Goal: Information Seeking & Learning: Learn about a topic

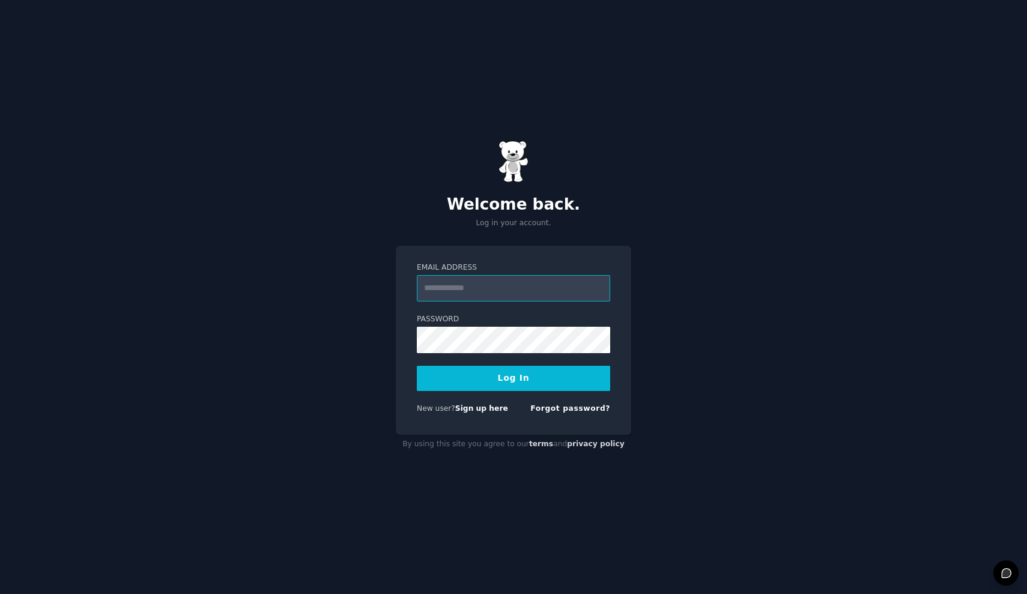
type input "**********"
click at [513, 378] on button "Log In" at bounding box center [513, 378] width 193 height 25
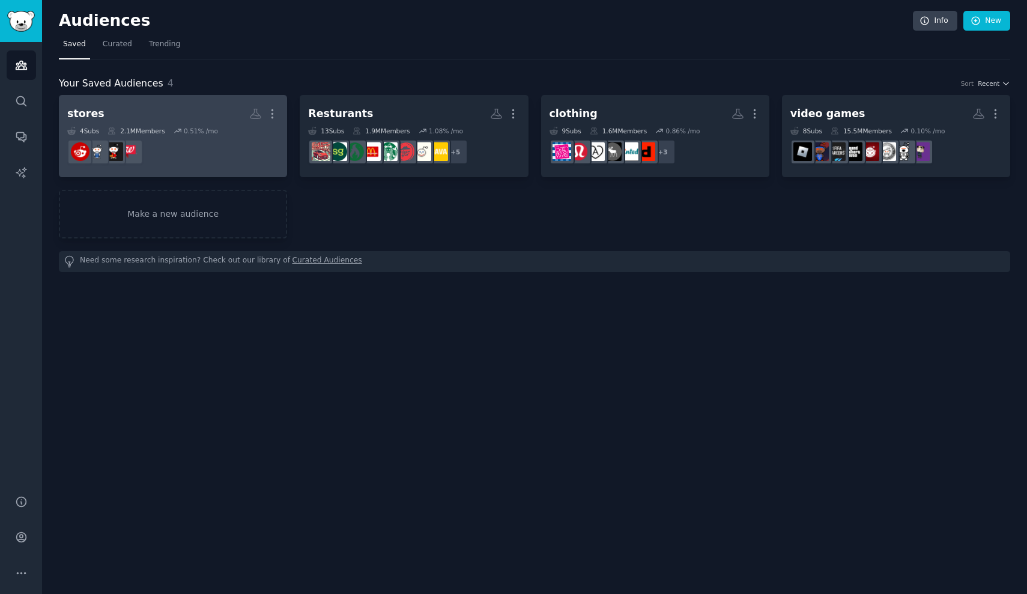
click at [231, 117] on h2 "stores More" at bounding box center [172, 113] width 211 height 21
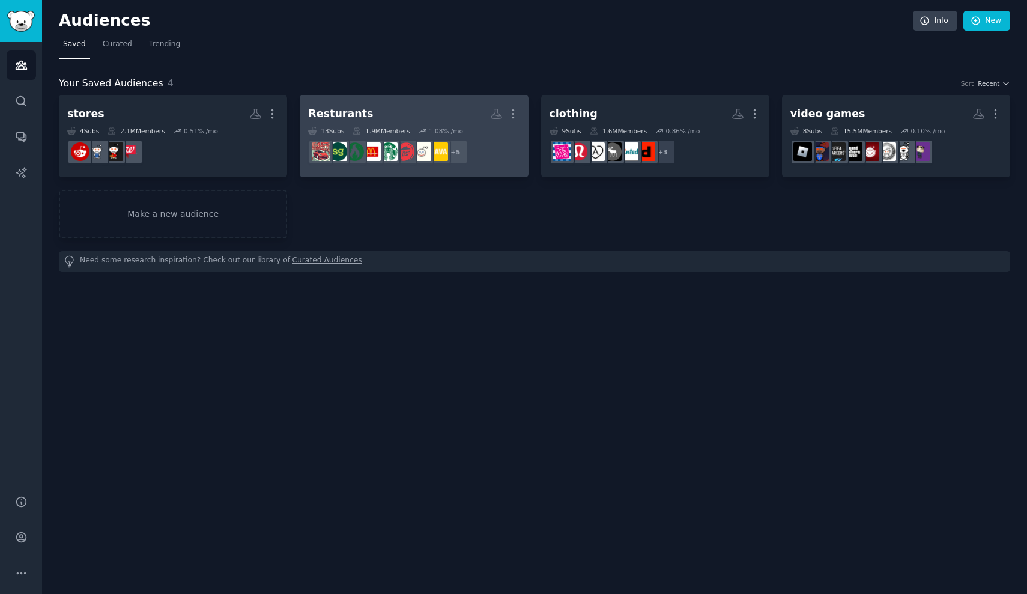
click at [383, 123] on h2 "Resturants More" at bounding box center [413, 113] width 211 height 21
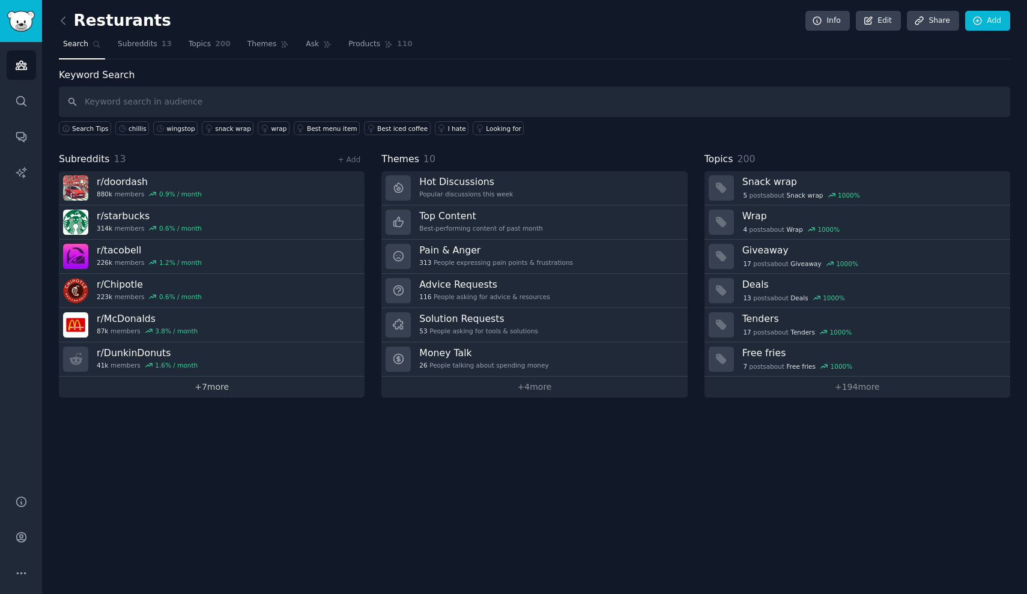
click at [198, 382] on link "+ 7 more" at bounding box center [212, 387] width 306 height 21
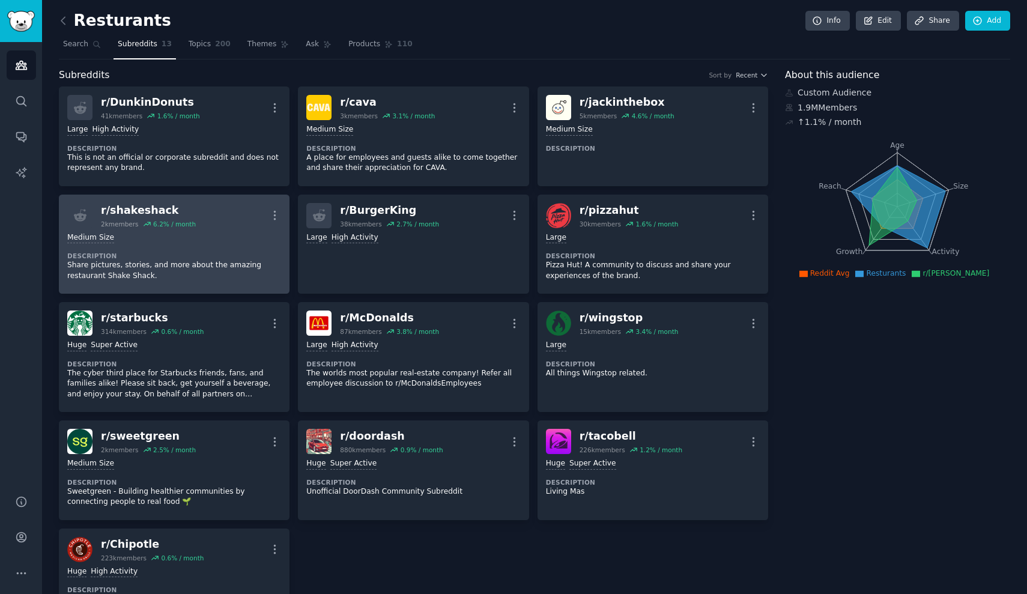
click at [151, 222] on icon at bounding box center [147, 224] width 8 height 8
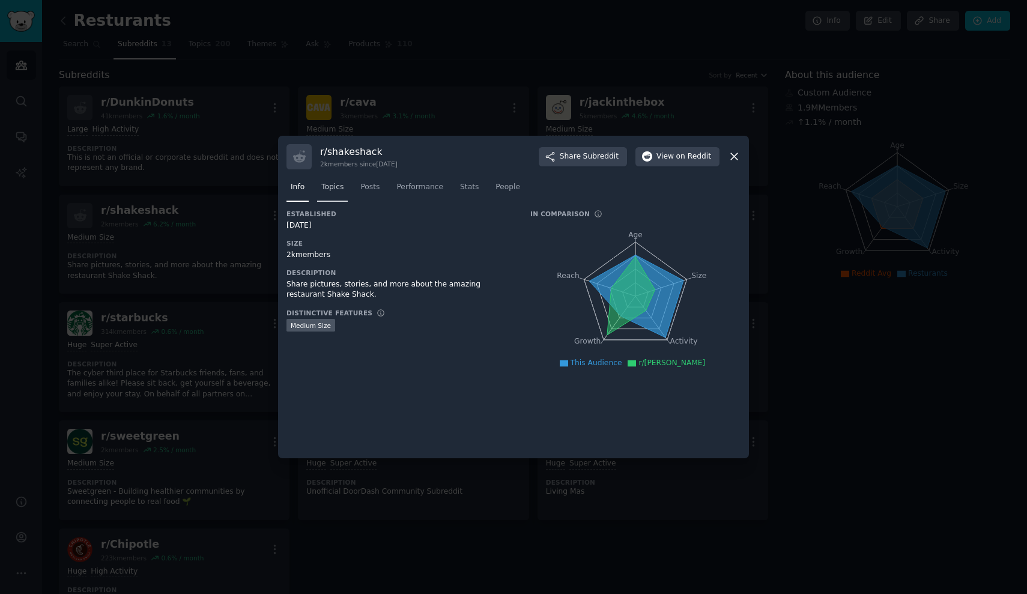
click at [339, 187] on span "Topics" at bounding box center [332, 187] width 22 height 11
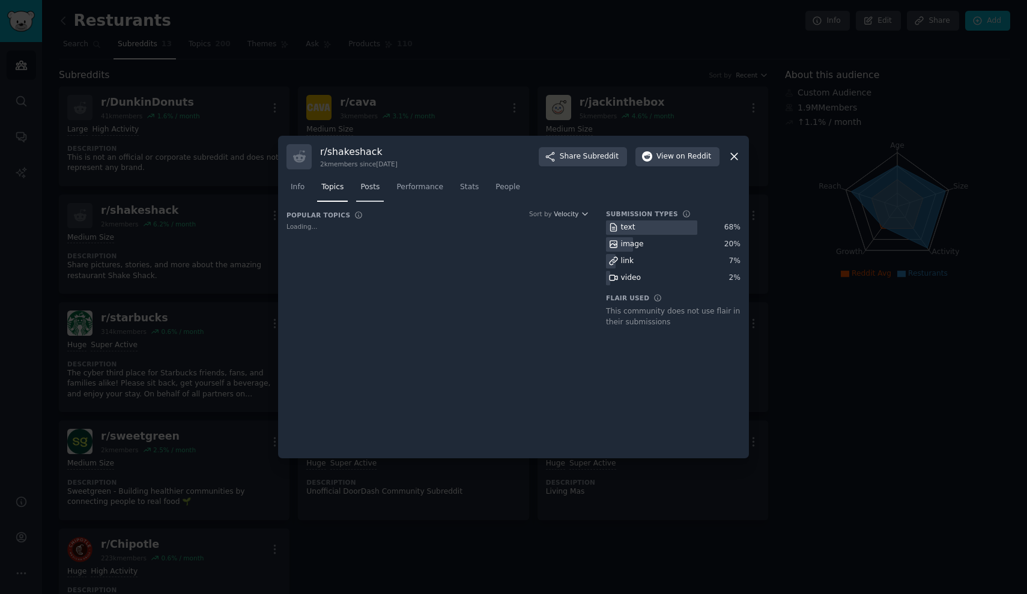
click at [360, 186] on span "Posts" at bounding box center [369, 187] width 19 height 11
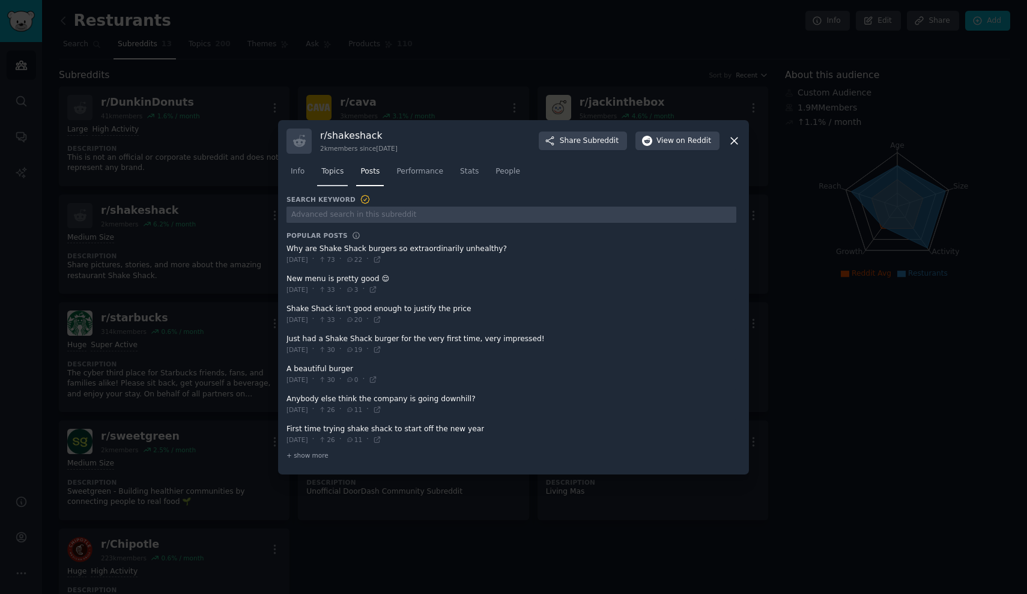
click at [338, 187] on link "Topics" at bounding box center [332, 174] width 31 height 25
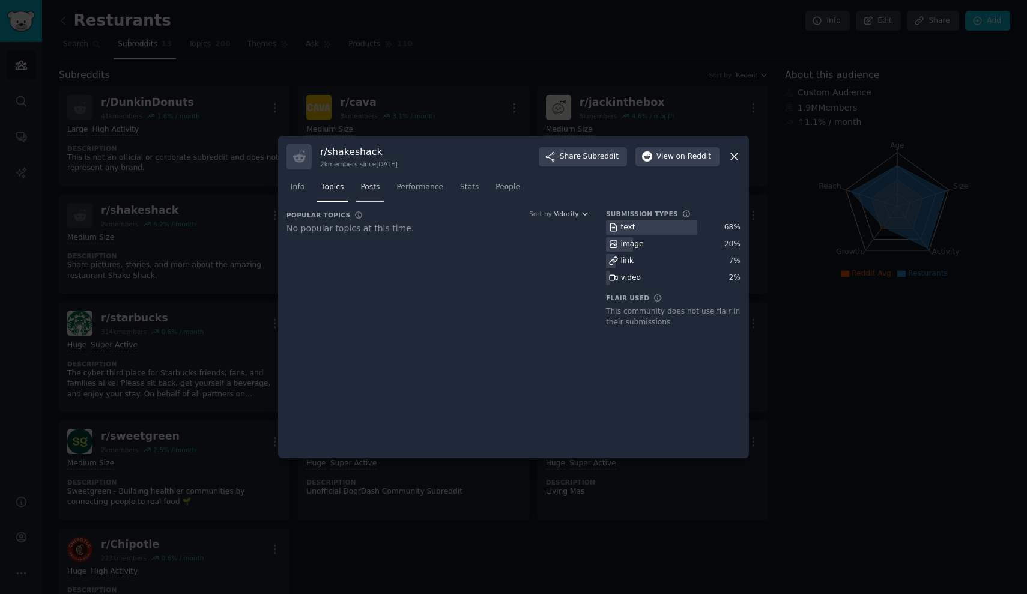
click at [375, 188] on span "Posts" at bounding box center [369, 187] width 19 height 11
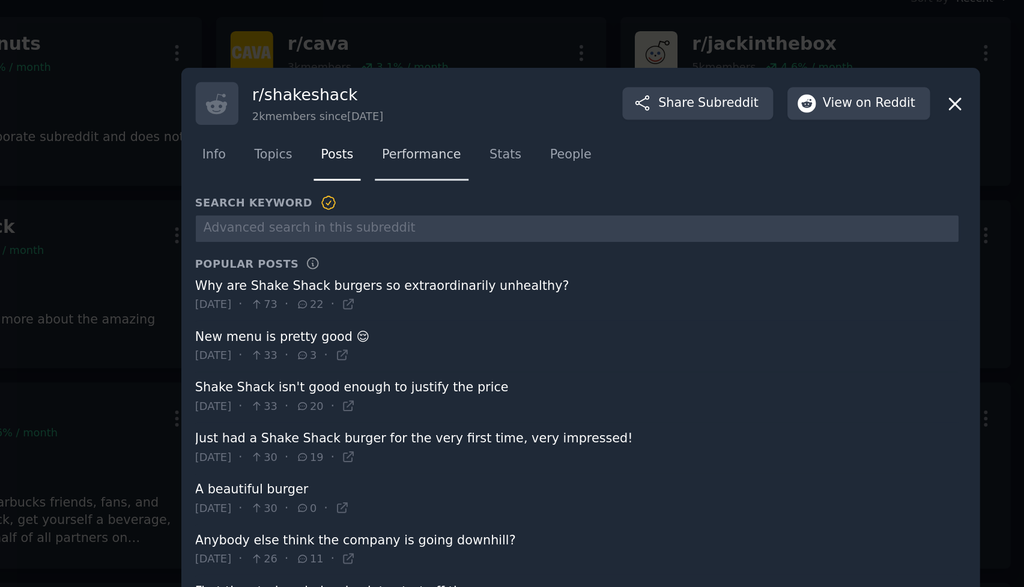
click at [395, 163] on span "Performance" at bounding box center [418, 168] width 47 height 11
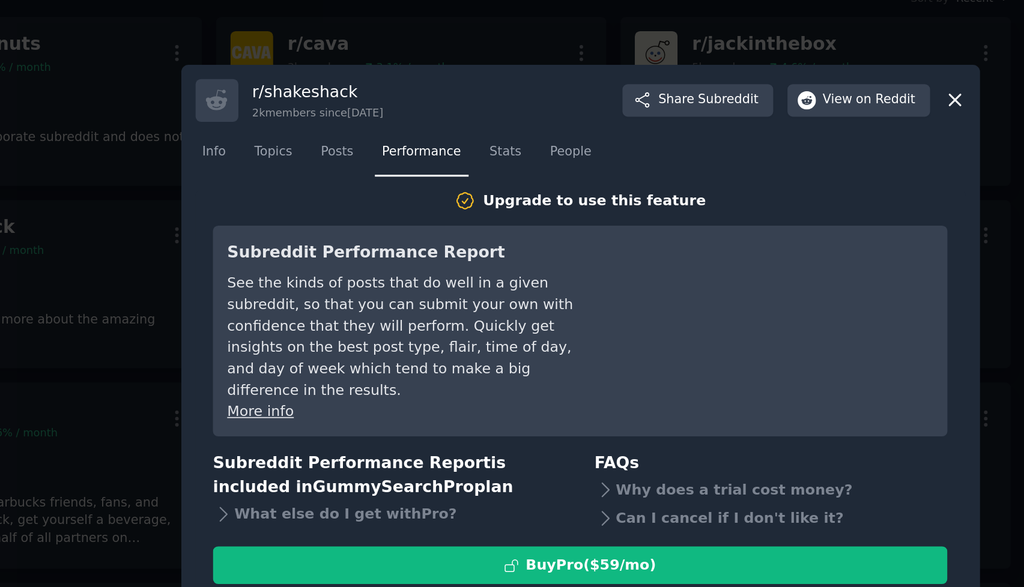
click at [395, 161] on span "Performance" at bounding box center [418, 166] width 47 height 11
click at [285, 157] on nav "Info Topics Posts Performance Stats People" at bounding box center [512, 169] width 454 height 25
click at [355, 157] on link "Posts" at bounding box center [369, 169] width 28 height 25
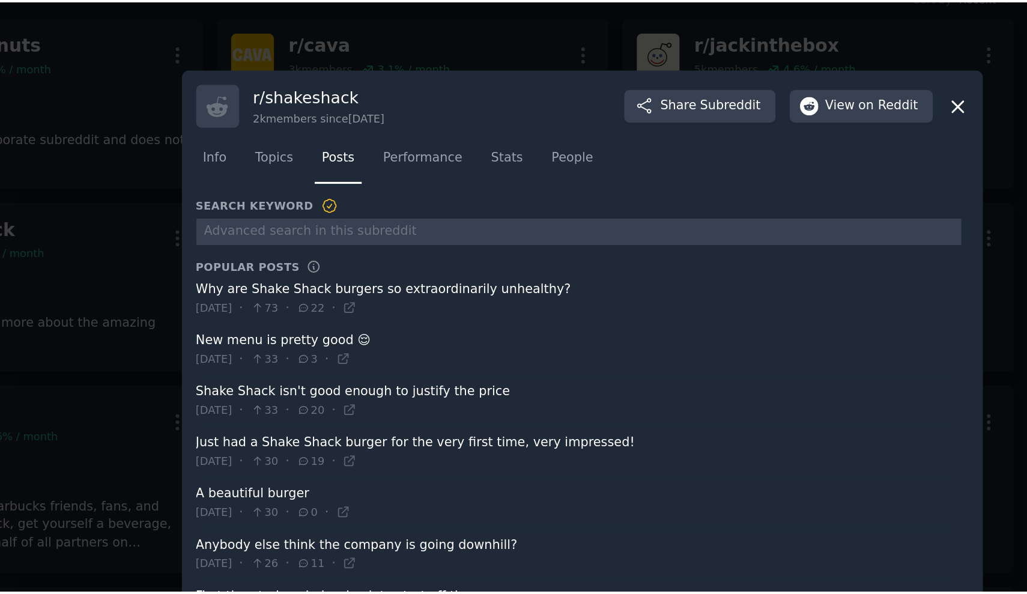
scroll to position [7, 0]
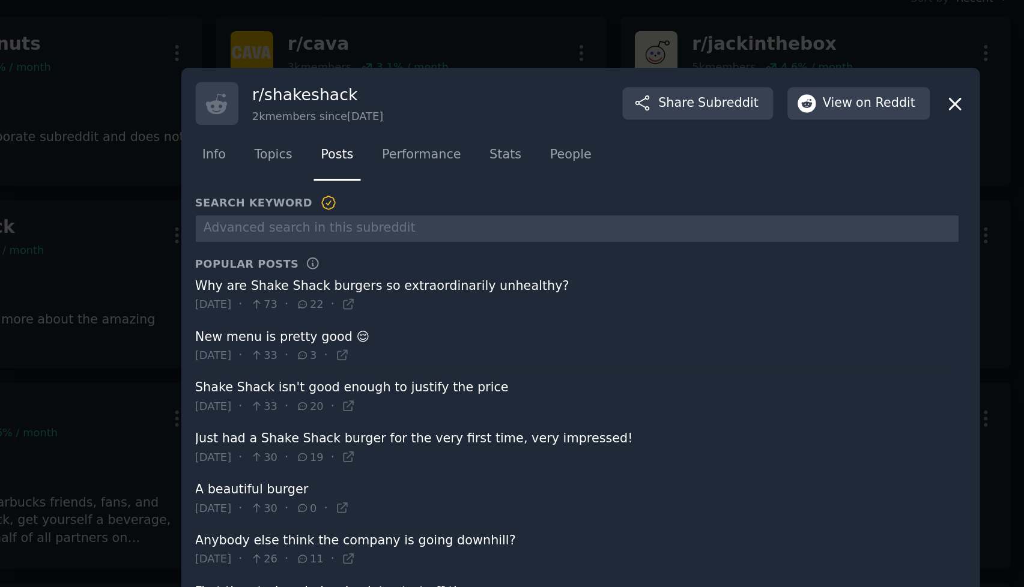
click at [285, 266] on span at bounding box center [510, 280] width 450 height 29
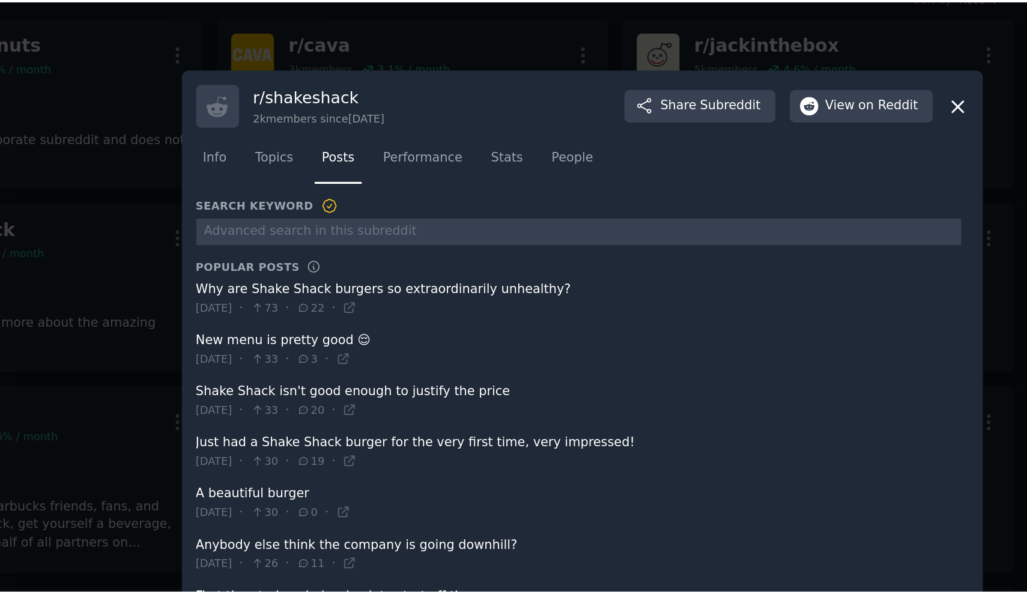
scroll to position [0, 0]
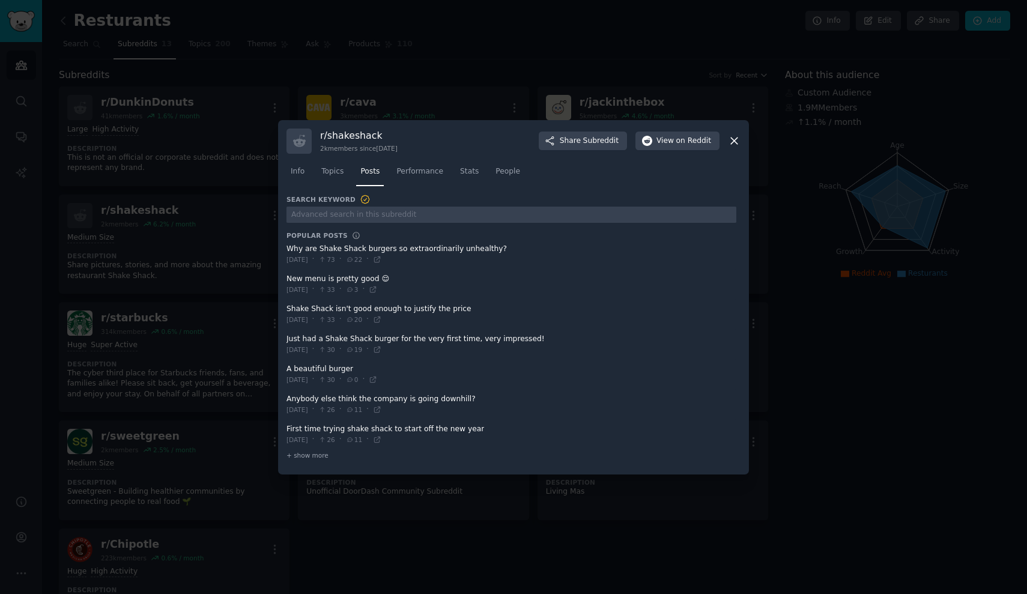
click at [733, 142] on icon at bounding box center [734, 141] width 7 height 7
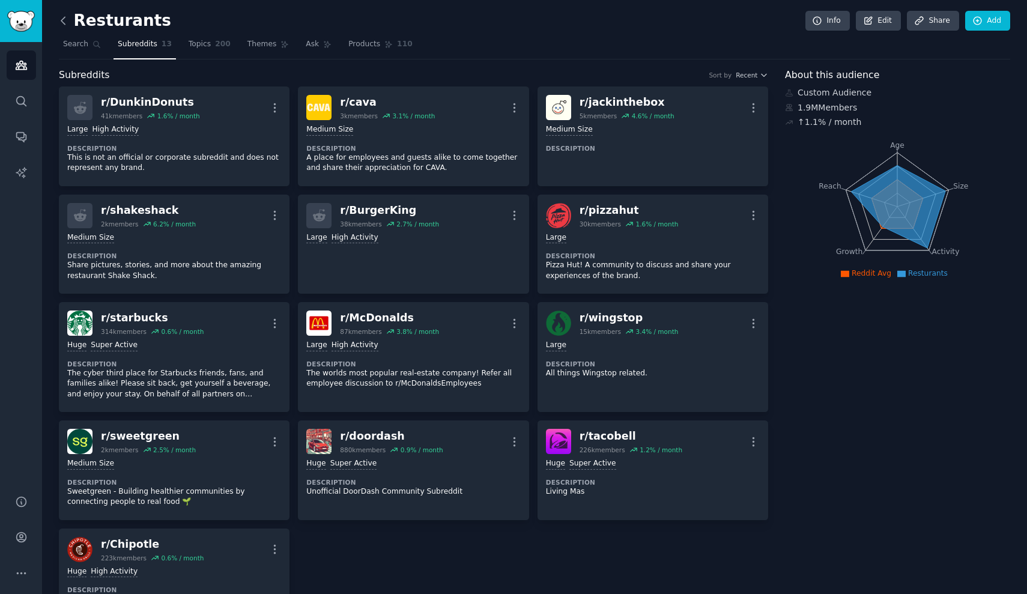
click at [67, 17] on icon at bounding box center [63, 20] width 13 height 13
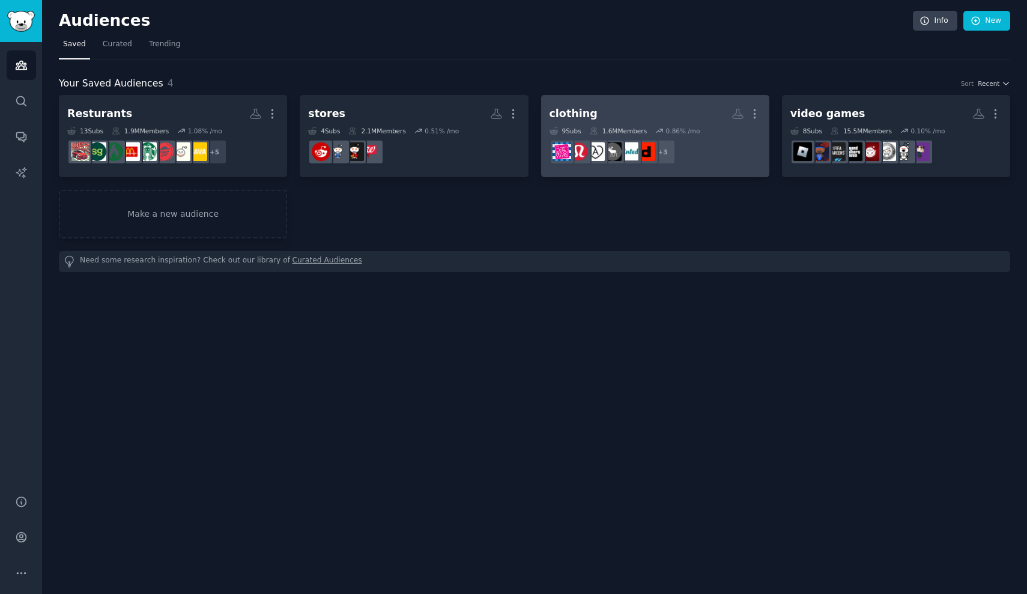
click at [593, 118] on h2 "clothing More" at bounding box center [654, 113] width 211 height 21
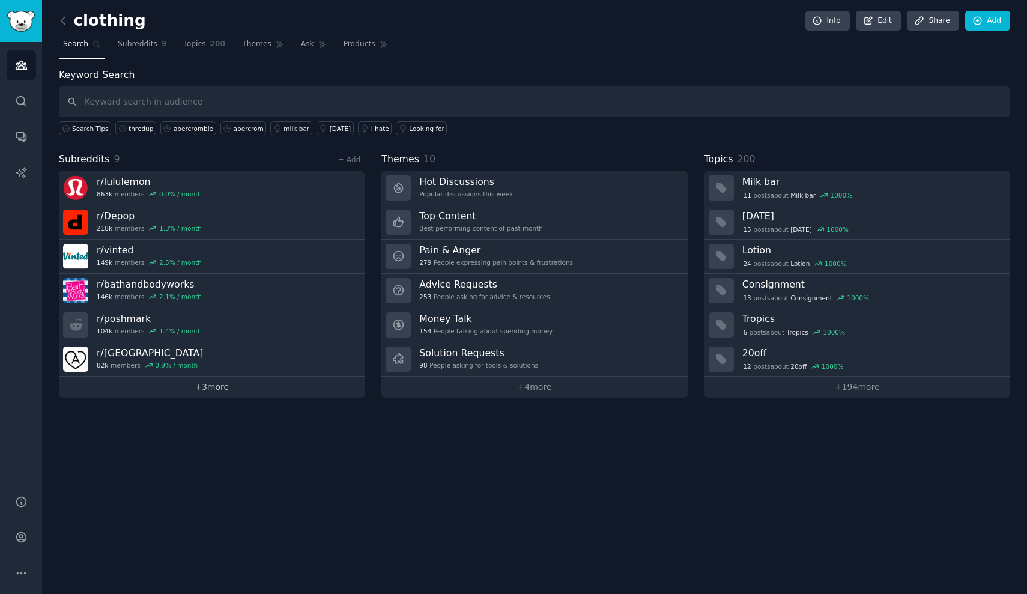
click at [301, 383] on link "+ 3 more" at bounding box center [212, 387] width 306 height 21
click at [61, 12] on link at bounding box center [66, 20] width 15 height 19
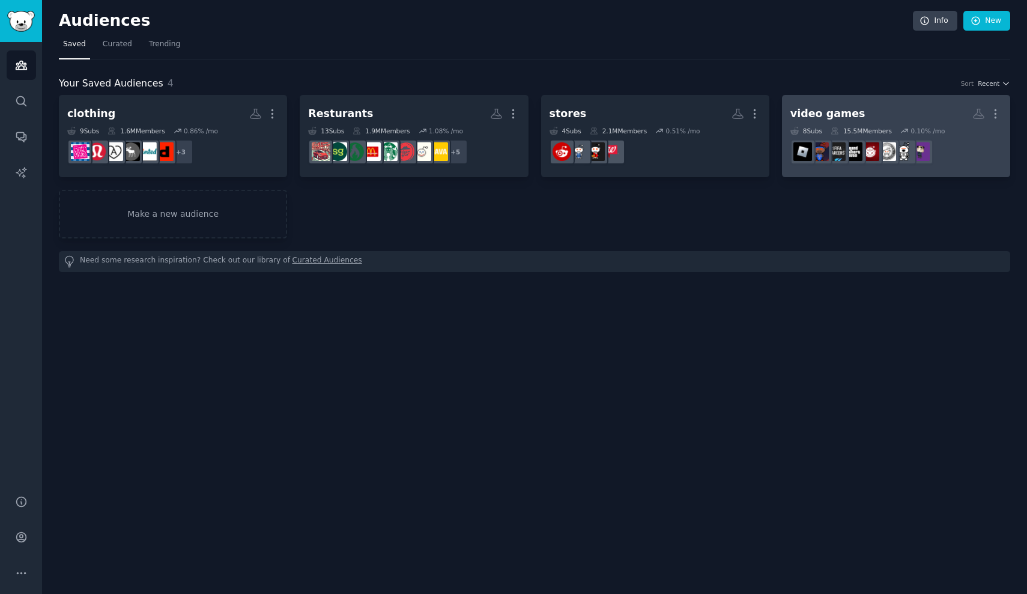
click at [852, 116] on div "video games" at bounding box center [827, 113] width 75 height 15
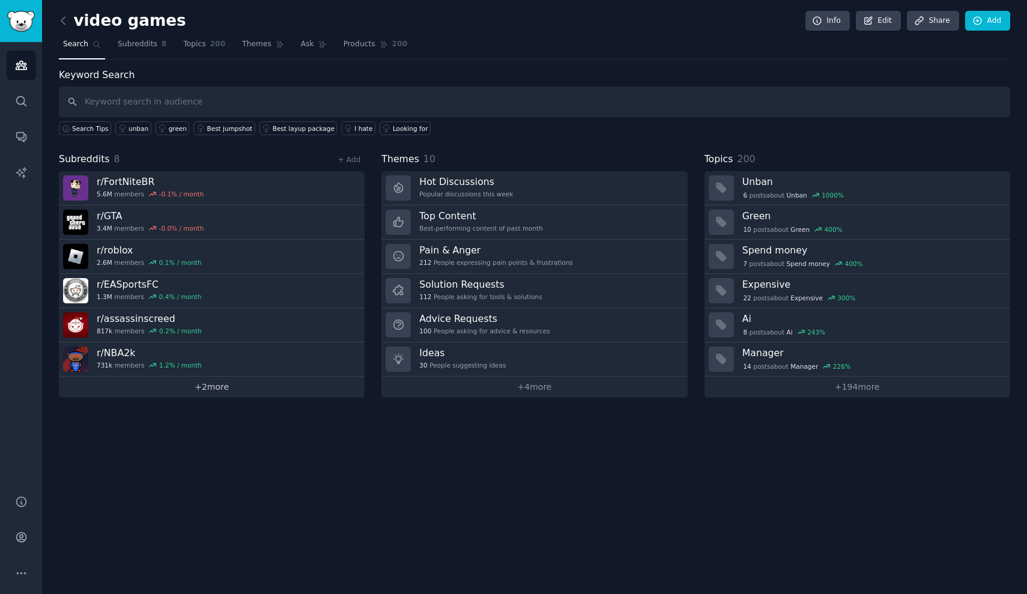
click at [230, 386] on link "+ 2 more" at bounding box center [212, 387] width 306 height 21
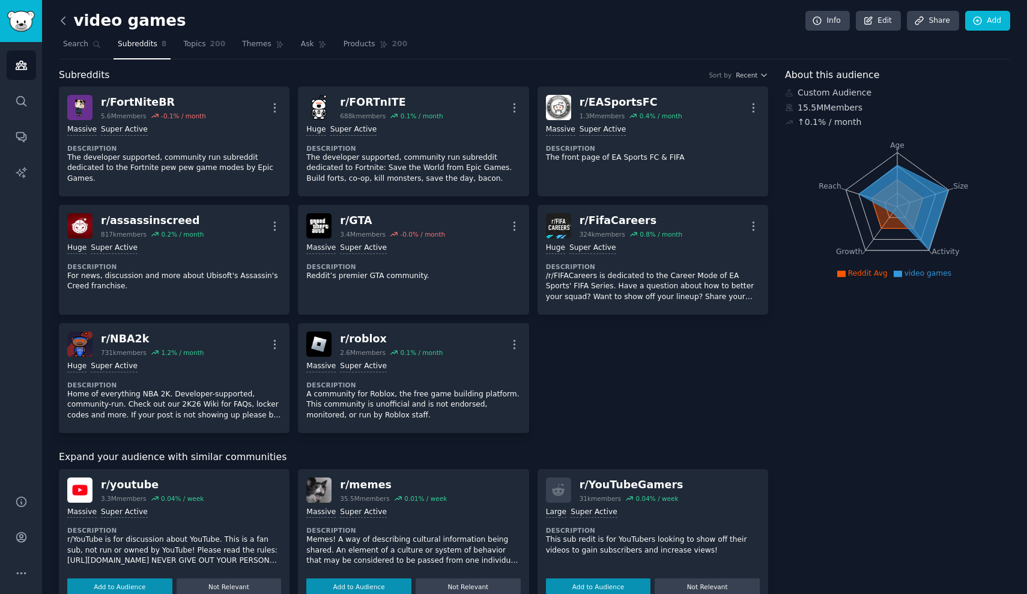
click at [59, 18] on icon at bounding box center [63, 20] width 13 height 13
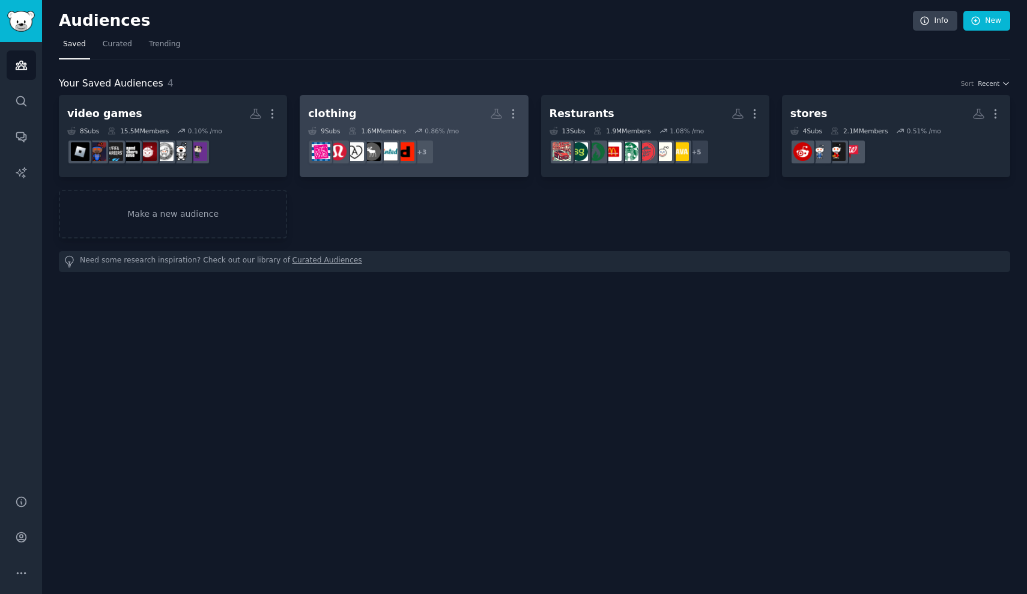
click at [391, 109] on h2 "clothing More" at bounding box center [413, 113] width 211 height 21
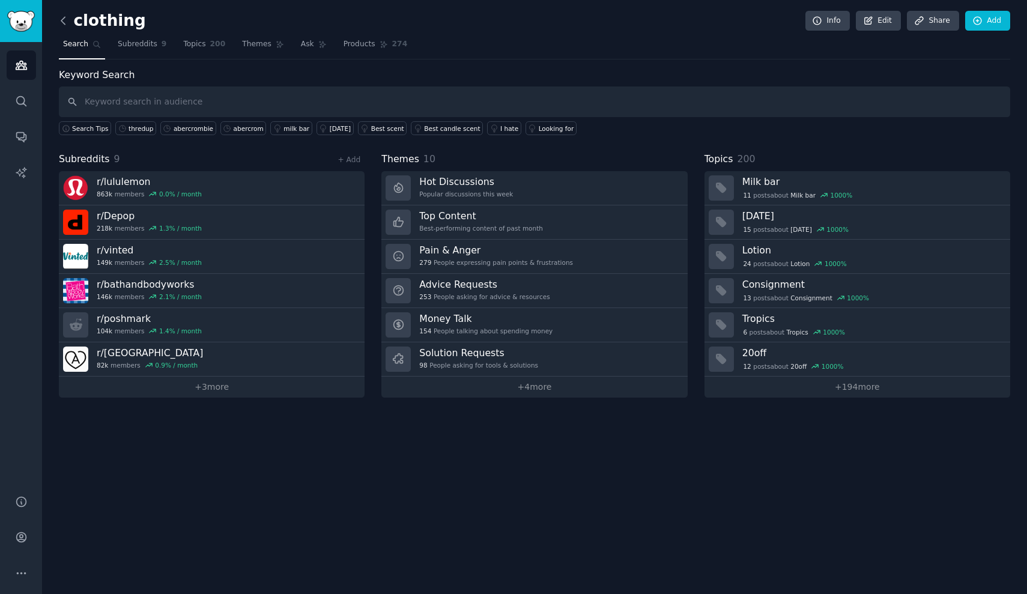
click at [65, 19] on icon at bounding box center [63, 20] width 13 height 13
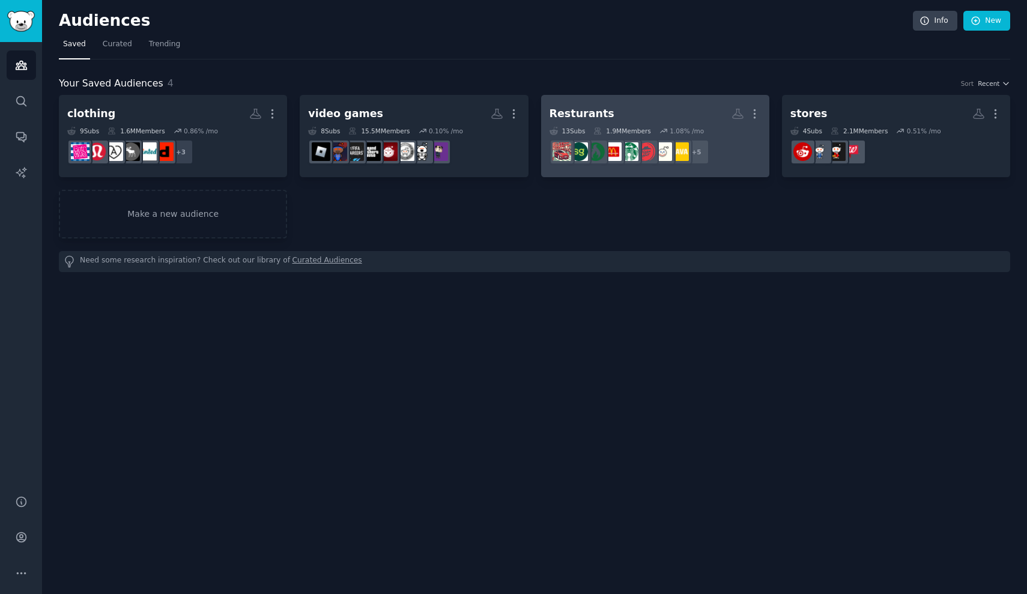
click at [675, 127] on div "1.08 % /mo" at bounding box center [687, 131] width 34 height 8
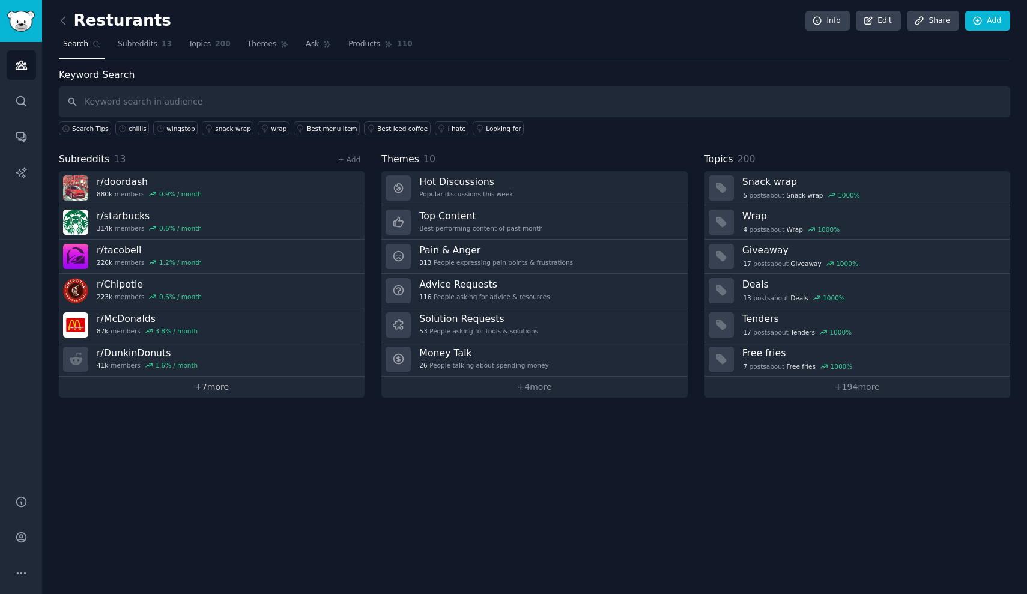
click at [219, 386] on link "+ 7 more" at bounding box center [212, 387] width 306 height 21
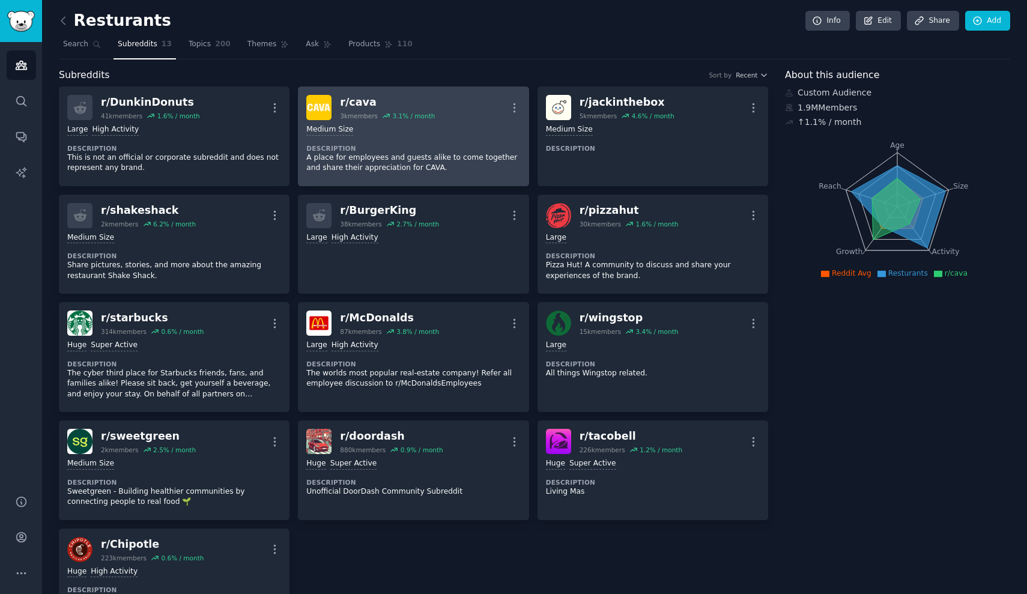
click at [396, 146] on dt "Description" at bounding box center [413, 148] width 214 height 8
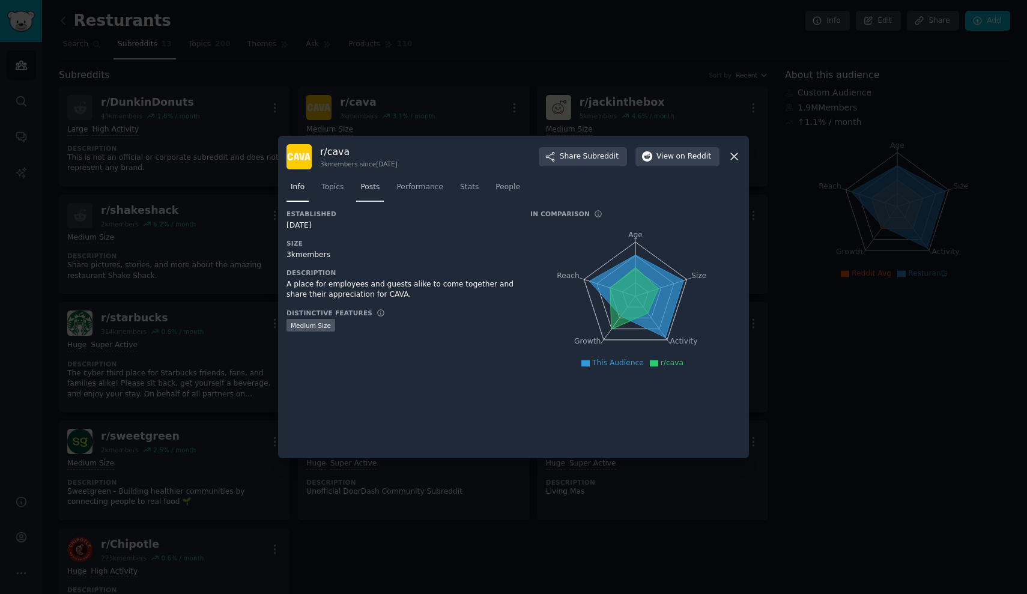
click at [381, 189] on link "Posts" at bounding box center [370, 190] width 28 height 25
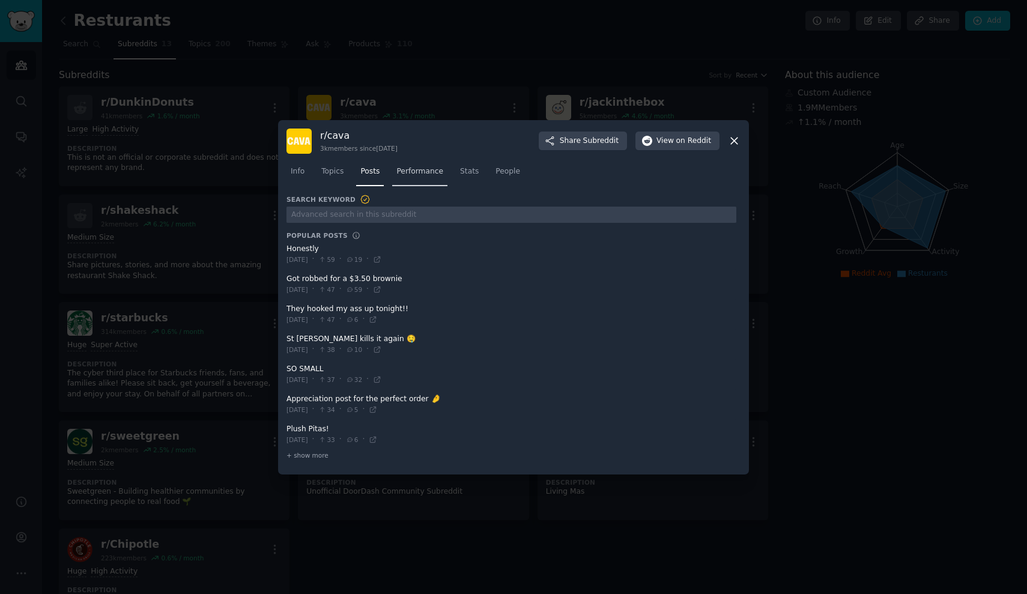
click at [413, 173] on span "Performance" at bounding box center [419, 171] width 47 height 11
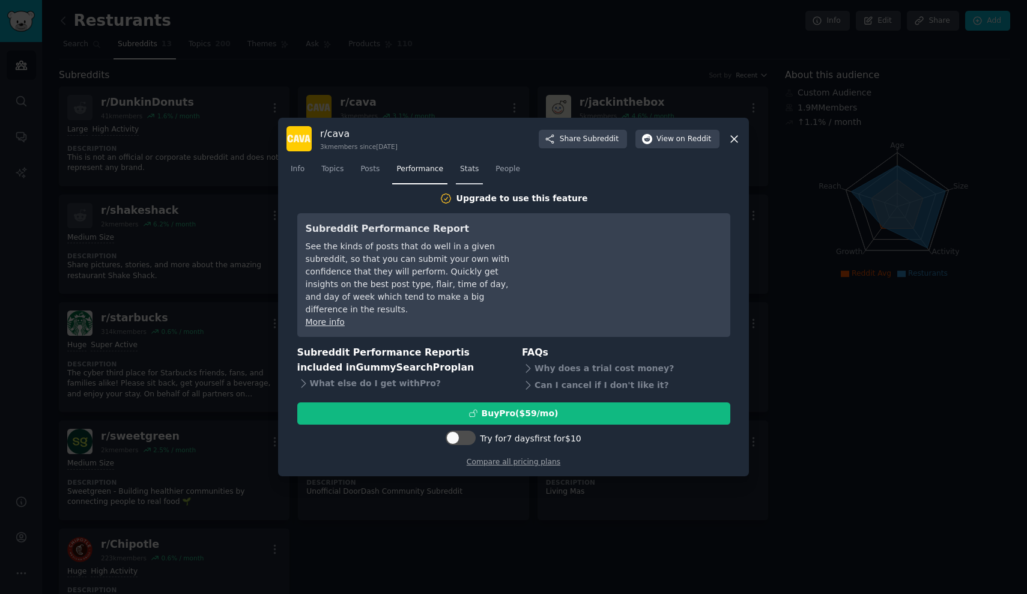
click at [460, 168] on link "Stats" at bounding box center [469, 172] width 27 height 25
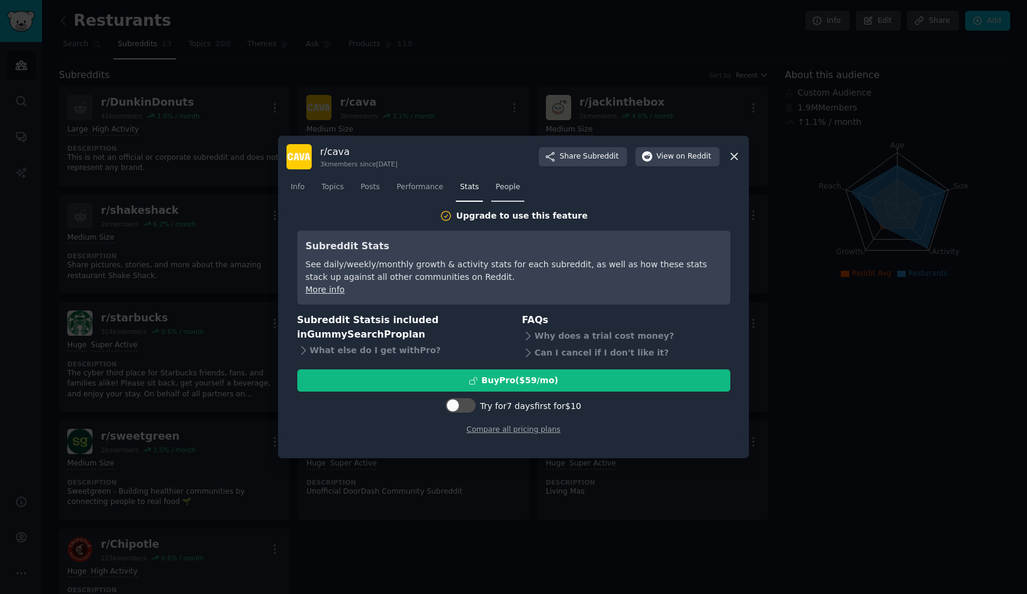
click at [506, 181] on link "People" at bounding box center [507, 190] width 33 height 25
click at [437, 185] on span "Performance" at bounding box center [419, 187] width 47 height 11
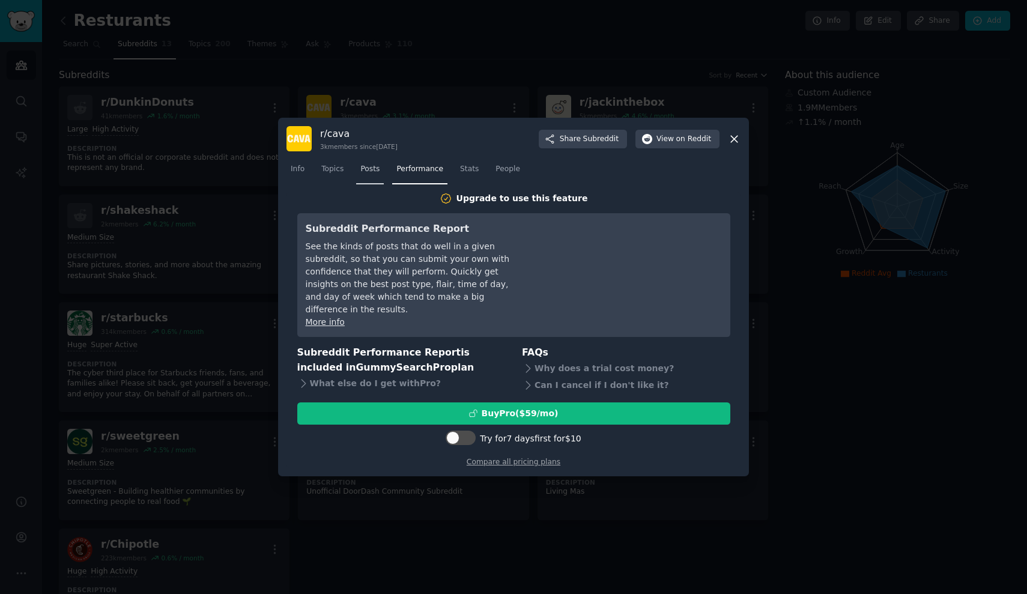
click at [371, 175] on span "Posts" at bounding box center [369, 169] width 19 height 11
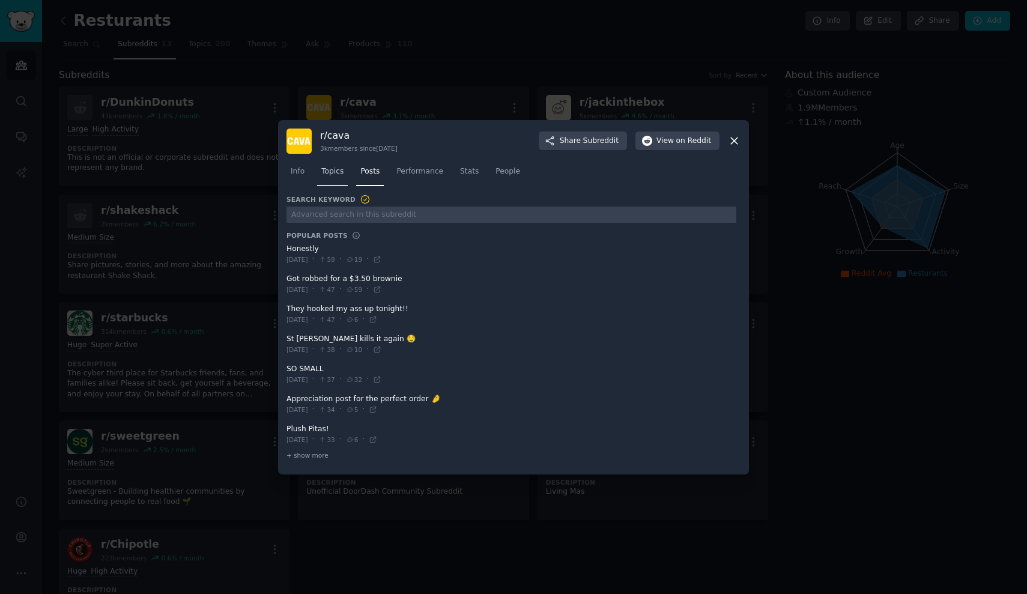
click at [334, 182] on link "Topics" at bounding box center [332, 174] width 31 height 25
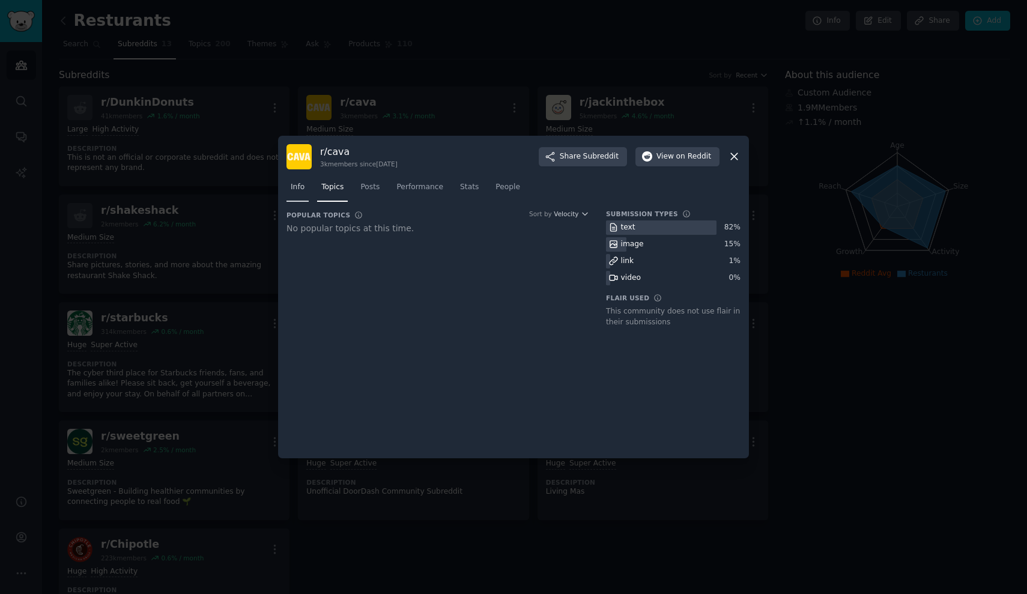
click at [303, 183] on span "Info" at bounding box center [298, 187] width 14 height 11
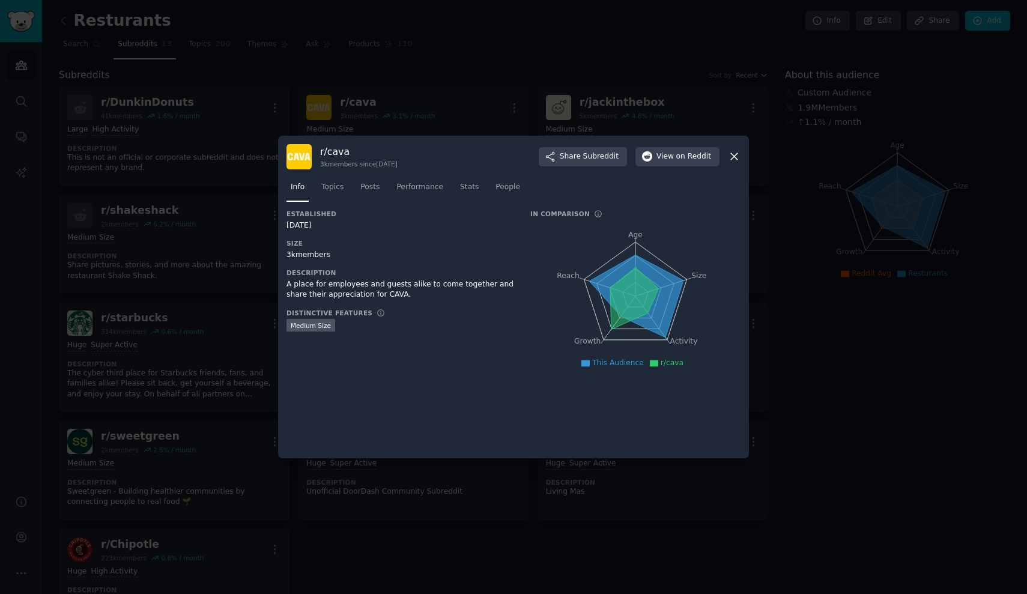
click at [825, 165] on div at bounding box center [513, 297] width 1027 height 594
